Goal: Information Seeking & Learning: Check status

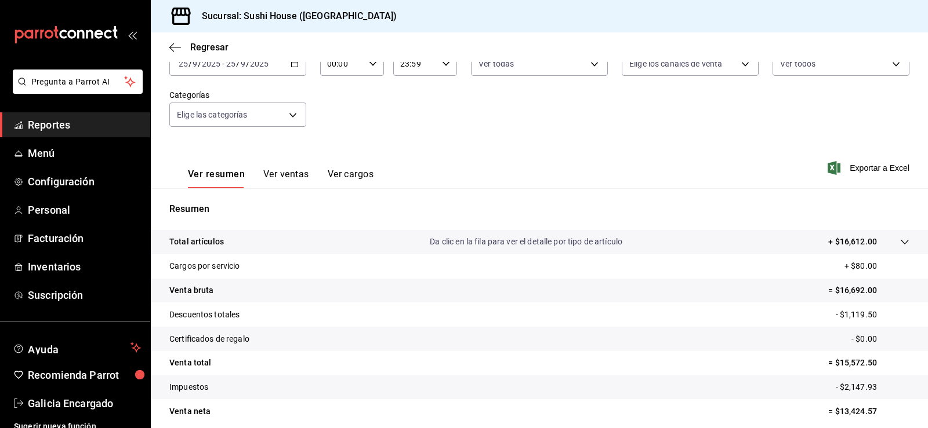
scroll to position [69, 0]
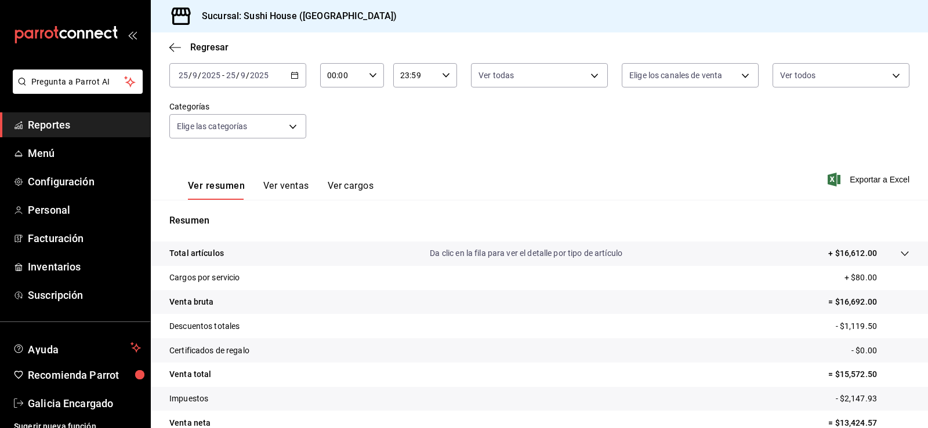
click at [79, 120] on span "Reportes" at bounding box center [84, 125] width 113 height 16
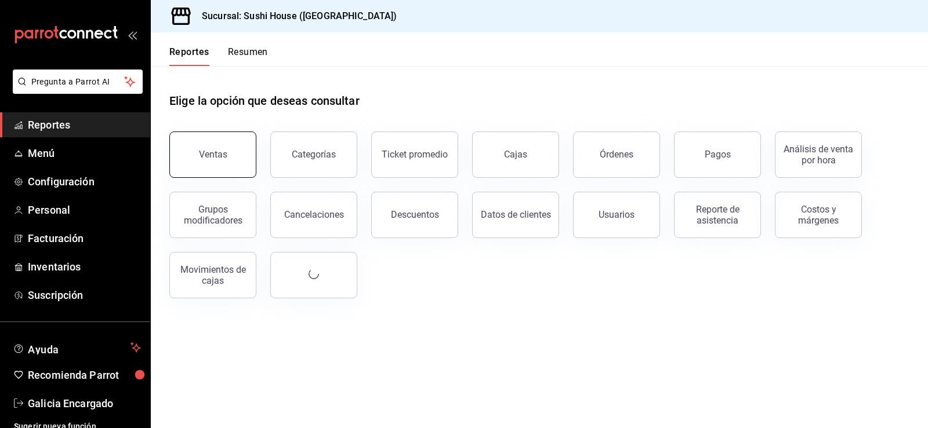
click at [177, 143] on button "Ventas" at bounding box center [212, 155] width 87 height 46
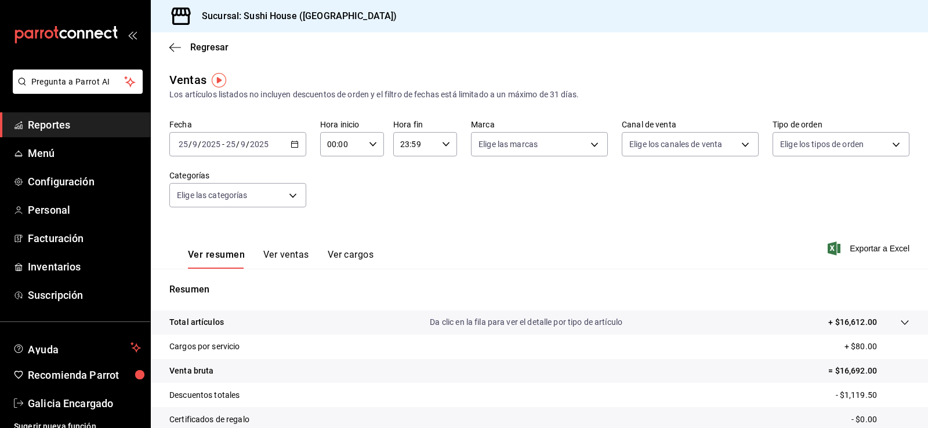
click at [427, 344] on tr "Cargos por servicio + $80.00" at bounding box center [539, 347] width 777 height 24
click at [42, 125] on span "Reportes" at bounding box center [84, 125] width 113 height 16
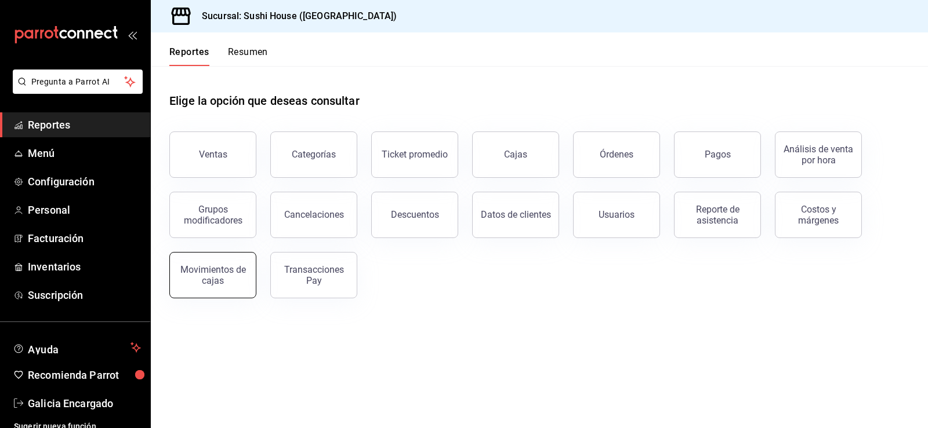
click at [220, 275] on div "Movimientos de cajas" at bounding box center [213, 275] width 72 height 22
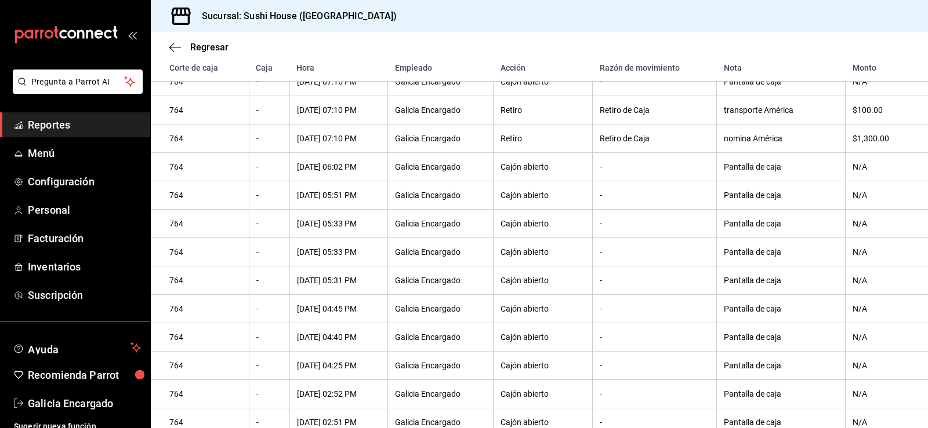
scroll to position [446, 0]
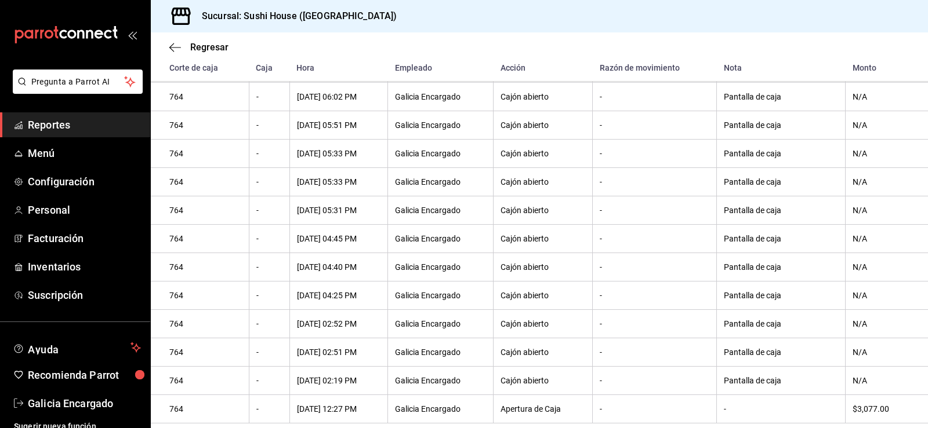
click at [32, 123] on span "Reportes" at bounding box center [84, 125] width 113 height 16
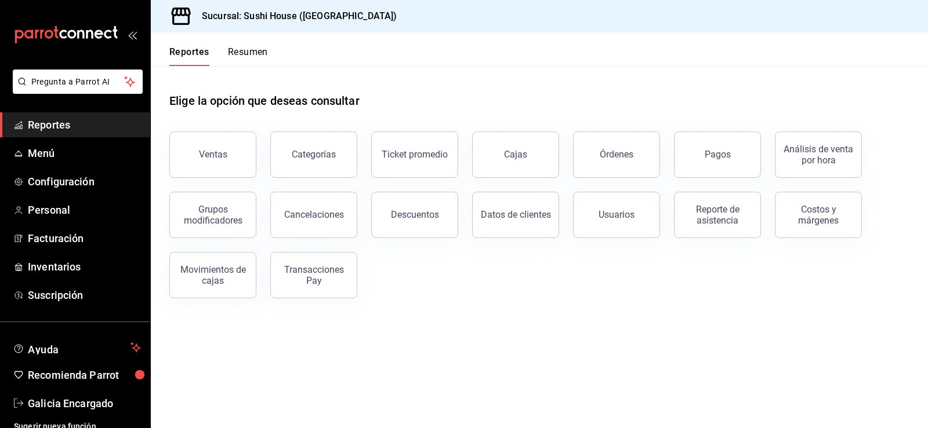
click at [55, 120] on span "Reportes" at bounding box center [84, 125] width 113 height 16
click at [232, 147] on button "Ventas" at bounding box center [212, 155] width 87 height 46
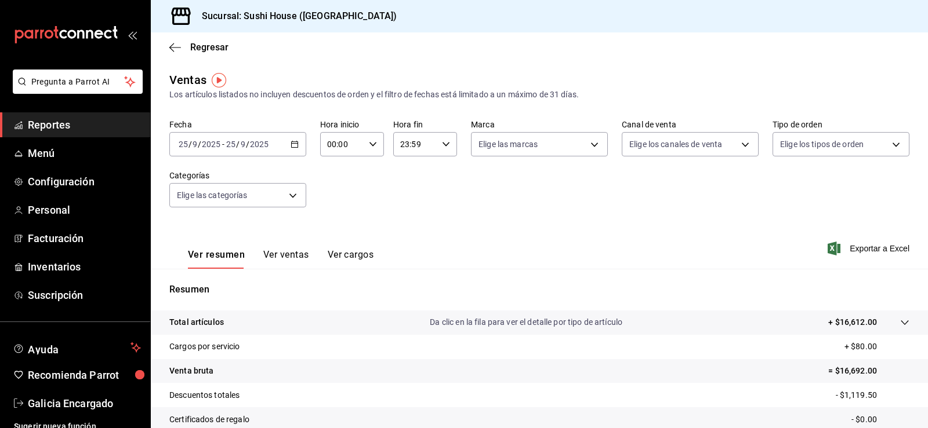
click at [47, 121] on span "Reportes" at bounding box center [84, 125] width 113 height 16
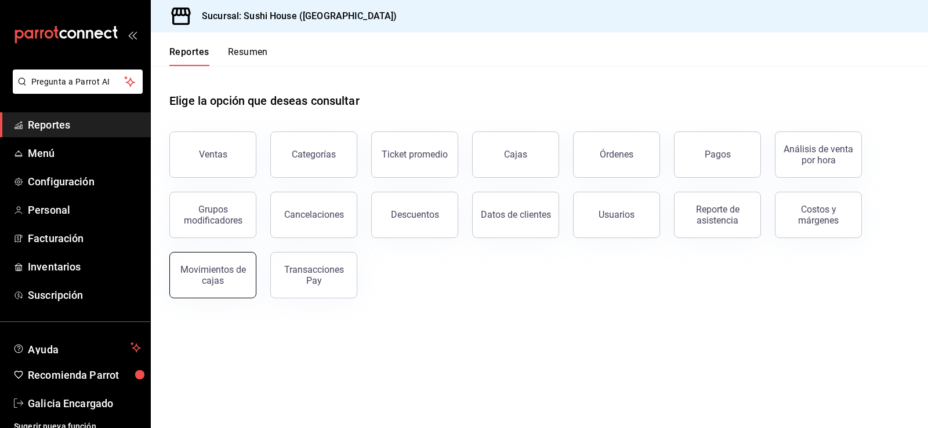
click at [219, 268] on div "Movimientos de cajas" at bounding box center [213, 275] width 72 height 22
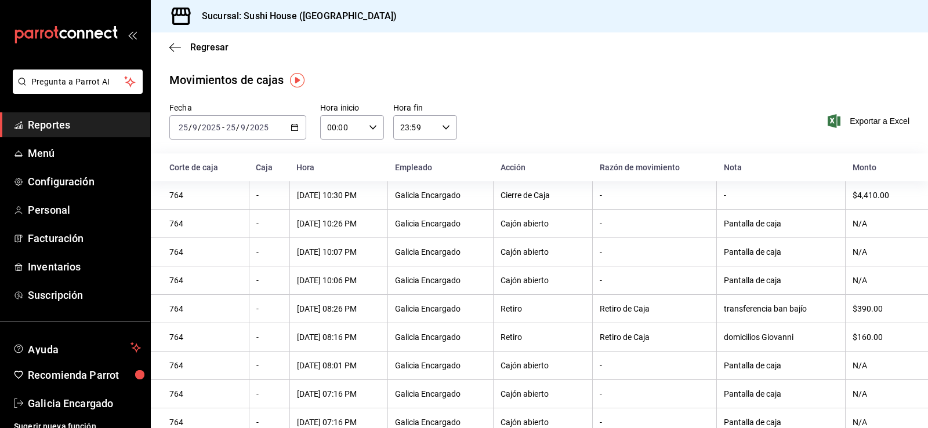
click at [292, 128] on icon "button" at bounding box center [294, 127] width 8 height 8
click at [202, 292] on span "Rango de fechas" at bounding box center [224, 293] width 90 height 12
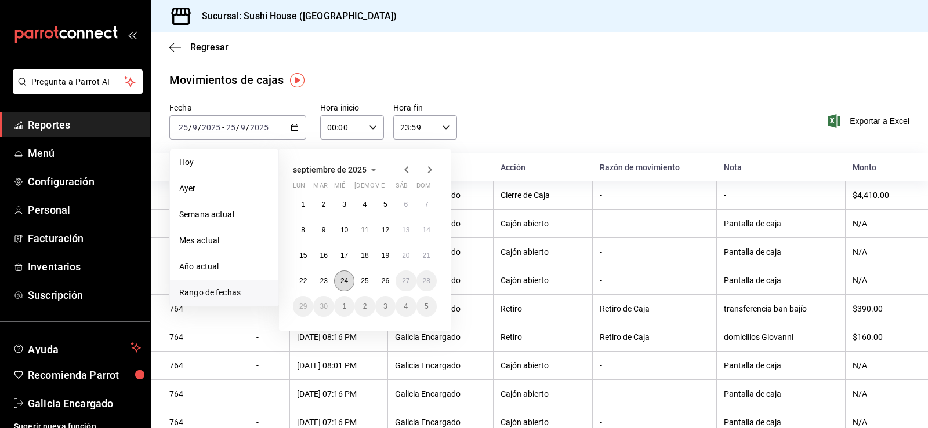
click at [337, 278] on button "24" at bounding box center [344, 281] width 20 height 21
click at [341, 278] on abbr "24" at bounding box center [344, 281] width 8 height 8
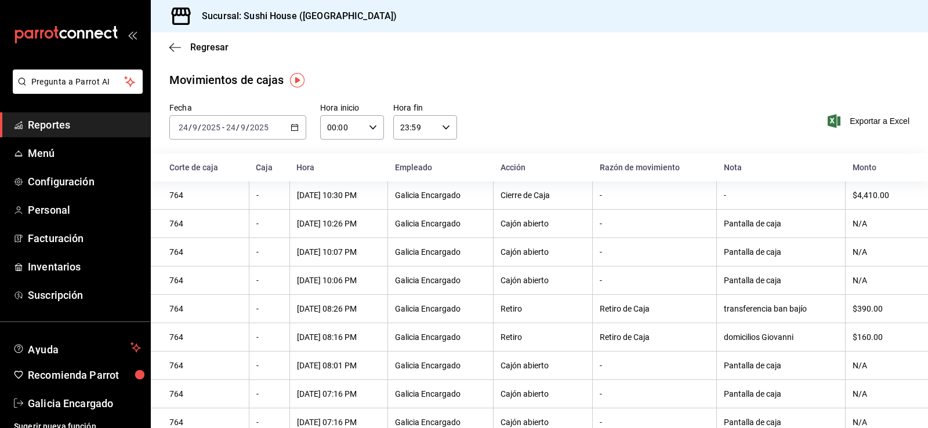
click at [341, 278] on div "[DATE] 10:06 PM" at bounding box center [338, 280] width 83 height 9
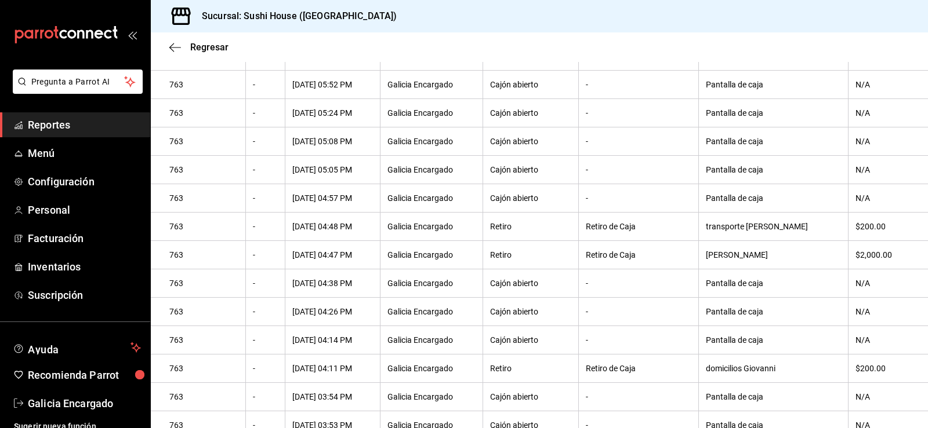
scroll to position [555, 0]
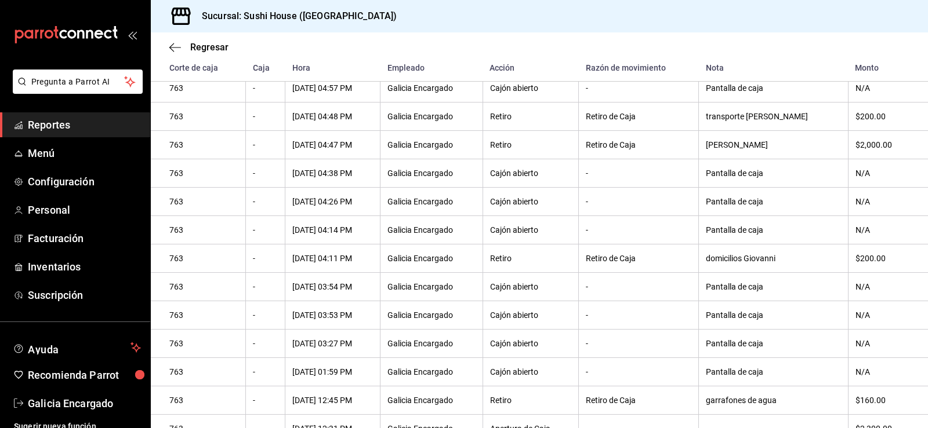
click at [100, 132] on span "Reportes" at bounding box center [84, 125] width 113 height 16
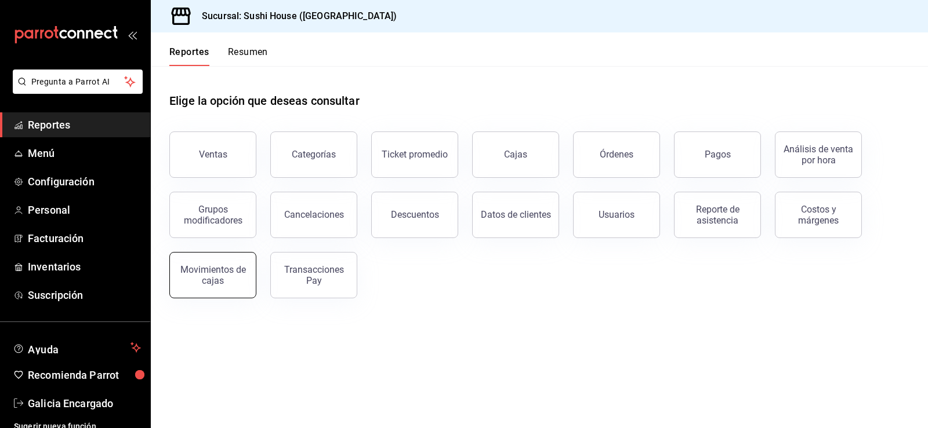
click at [190, 266] on div "Movimientos de cajas" at bounding box center [213, 275] width 72 height 22
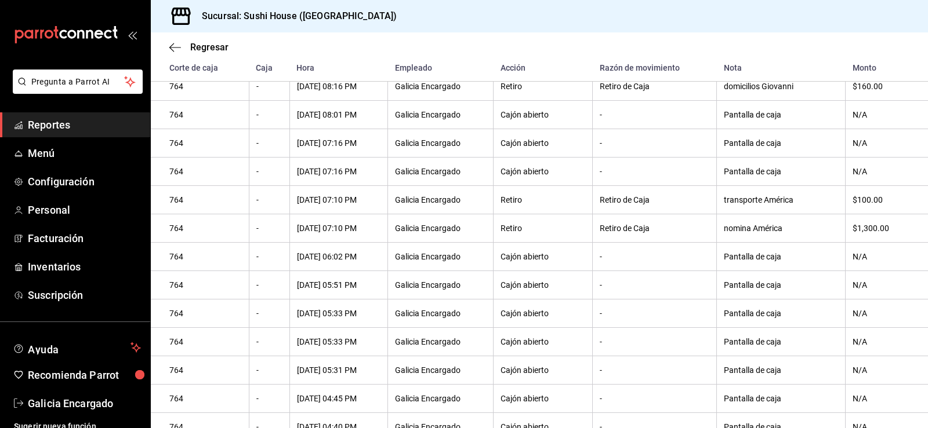
scroll to position [446, 0]
